Goal: Transaction & Acquisition: Subscribe to service/newsletter

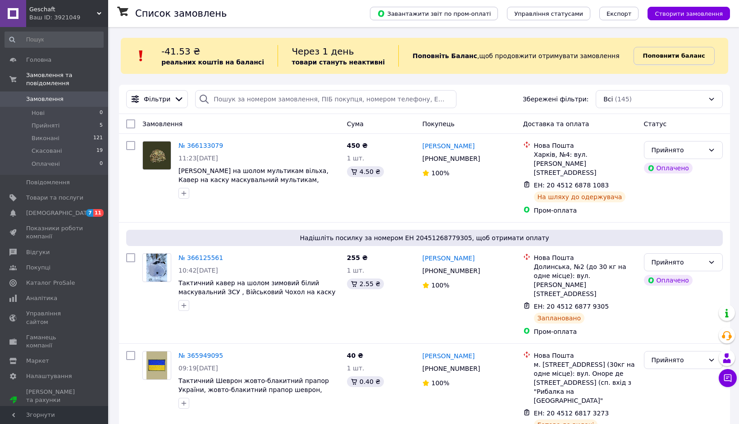
click at [669, 55] on b "Поповнити баланс" at bounding box center [674, 55] width 62 height 7
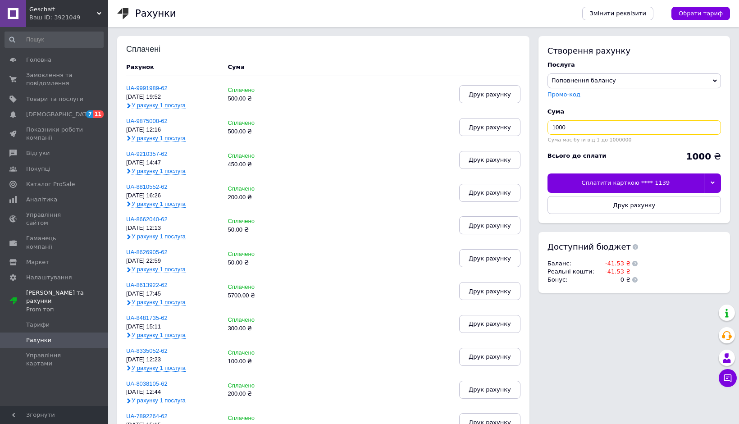
click at [603, 134] on input "1000" at bounding box center [633, 127] width 173 height 14
type input "50"
click at [715, 186] on div at bounding box center [711, 182] width 17 height 19
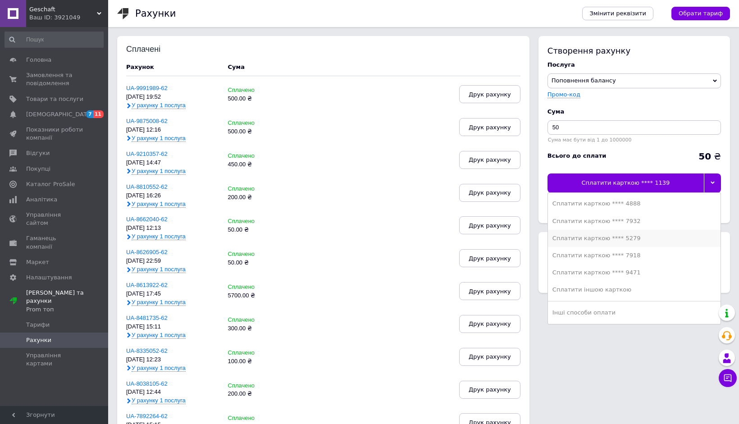
click at [679, 236] on div "Сплатити карткою **** 5279" at bounding box center [633, 238] width 163 height 8
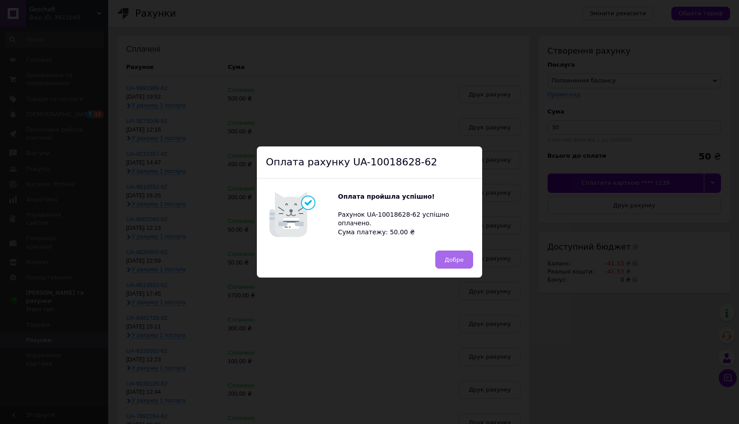
click at [457, 267] on button "Добре" at bounding box center [454, 259] width 38 height 18
